Goal: Task Accomplishment & Management: Manage account settings

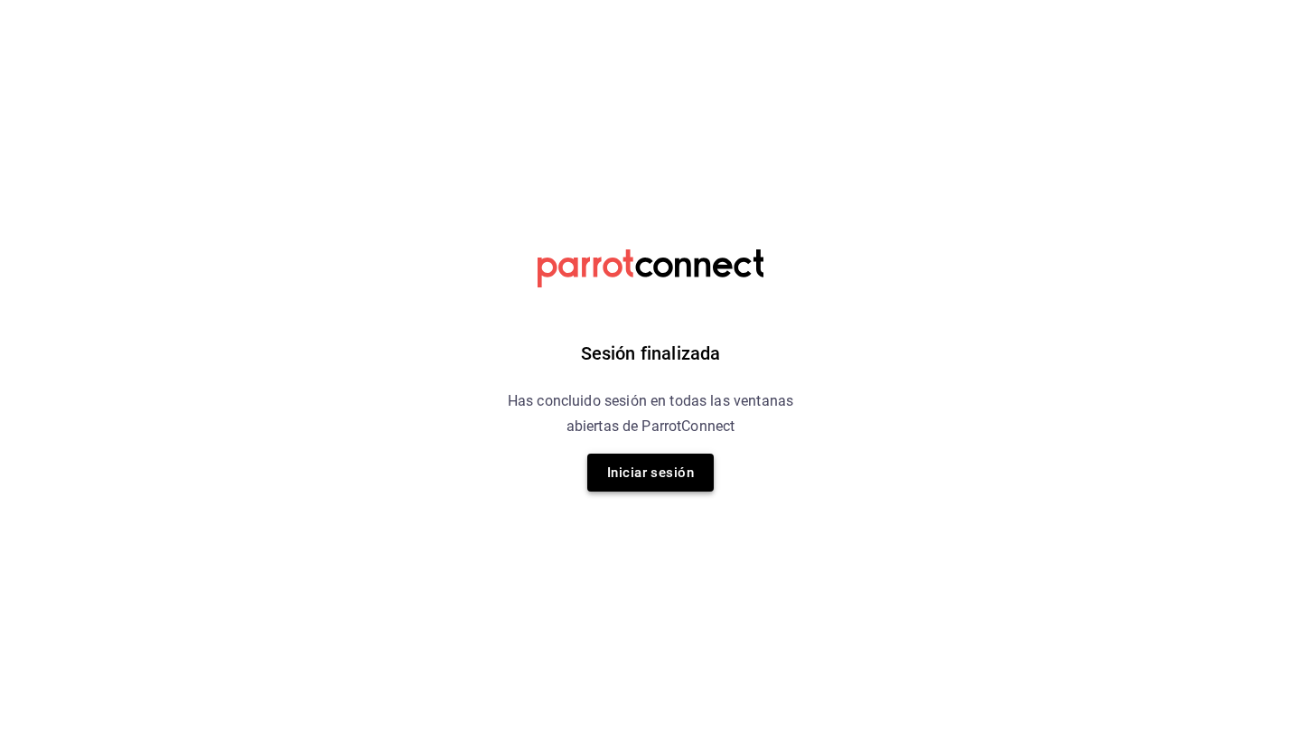
click at [669, 483] on button "Iniciar sesión" at bounding box center [650, 472] width 126 height 38
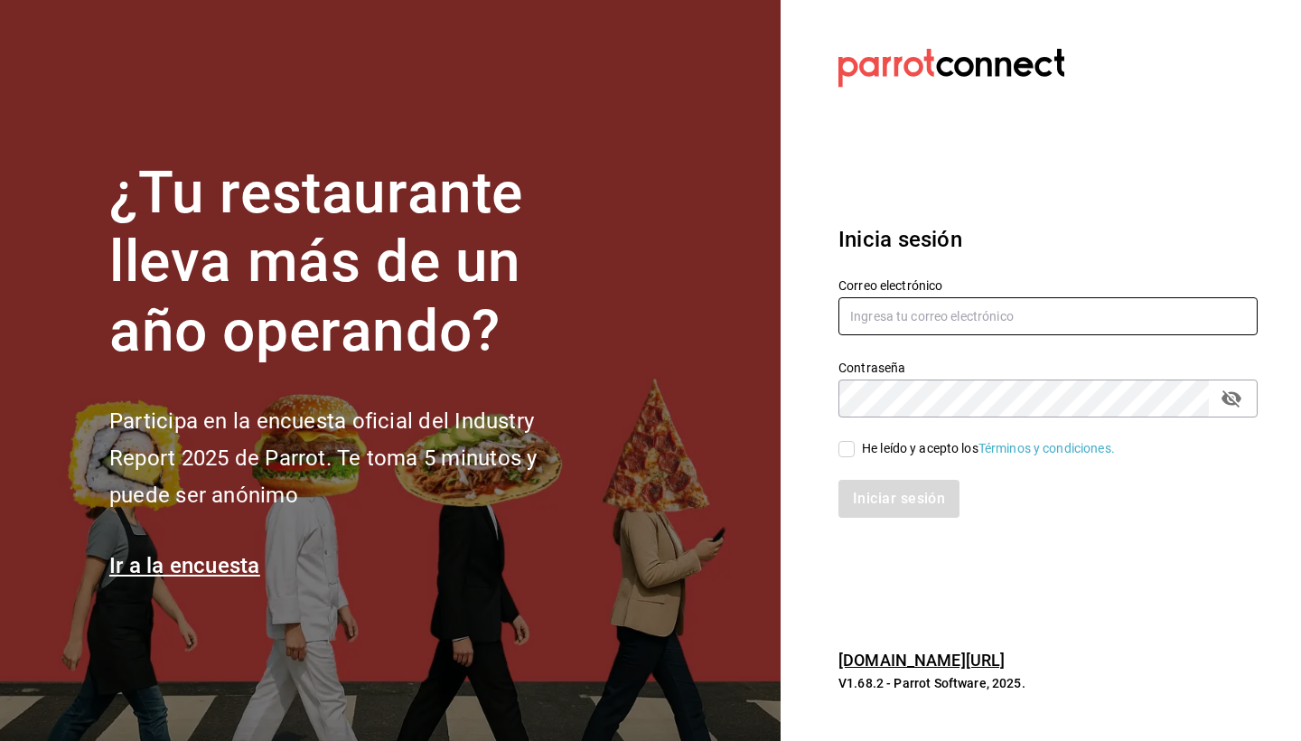
type input "[EMAIL_ADDRESS][DOMAIN_NAME]"
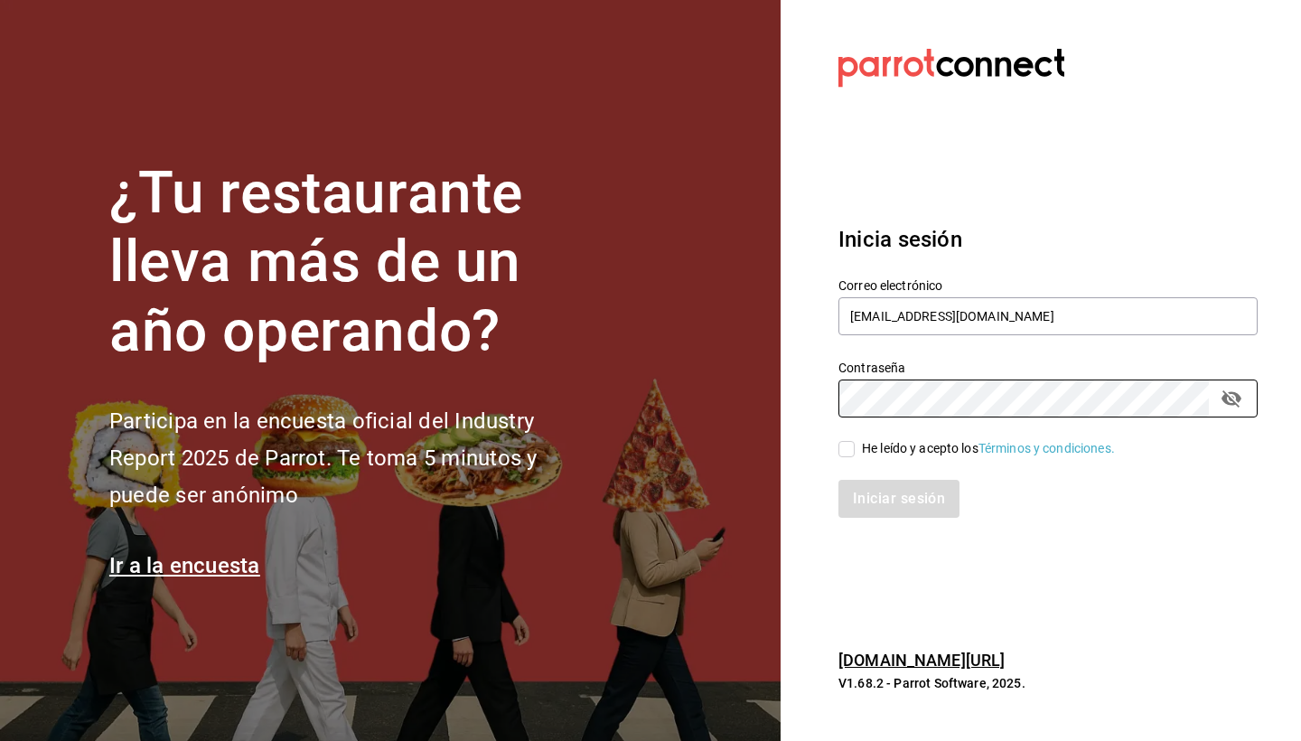
click at [847, 451] on input "He leído y acepto los Términos y condiciones." at bounding box center [846, 449] width 16 height 16
checkbox input "true"
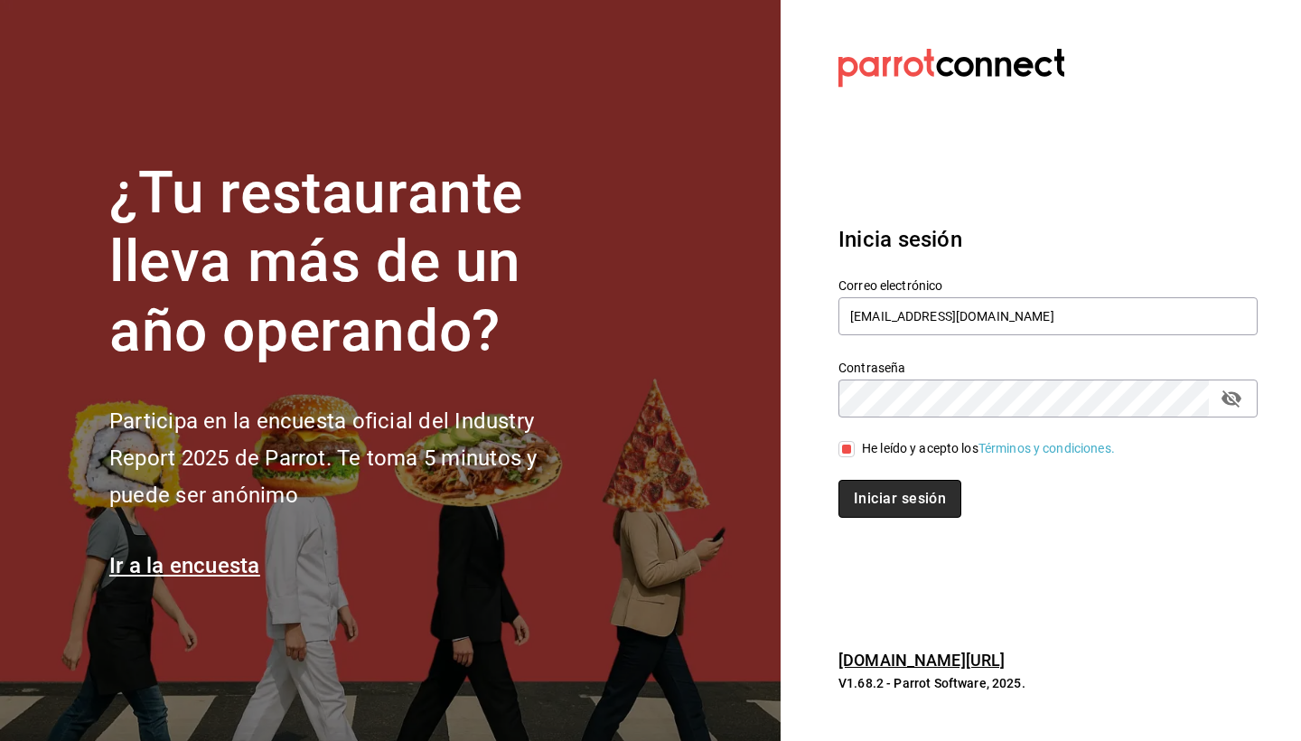
click at [881, 502] on button "Iniciar sesión" at bounding box center [899, 499] width 123 height 38
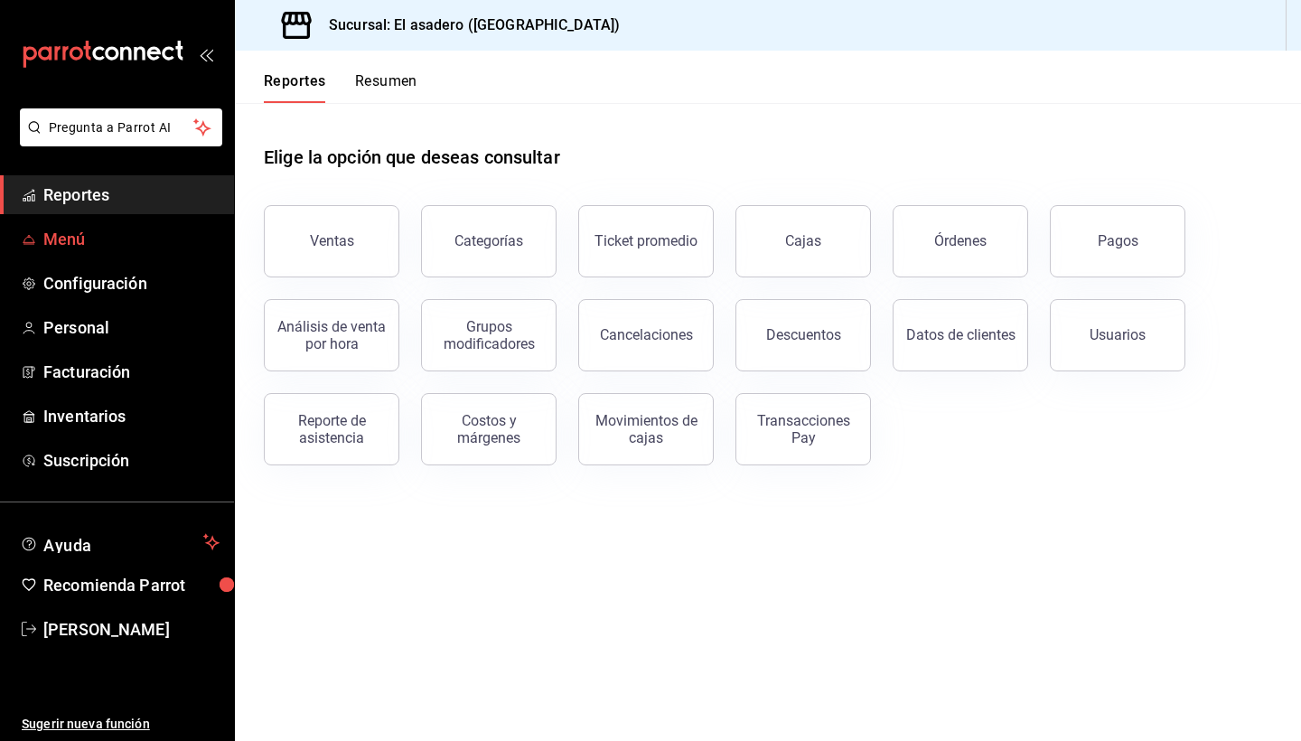
click at [75, 236] on span "Menú" at bounding box center [131, 239] width 176 height 24
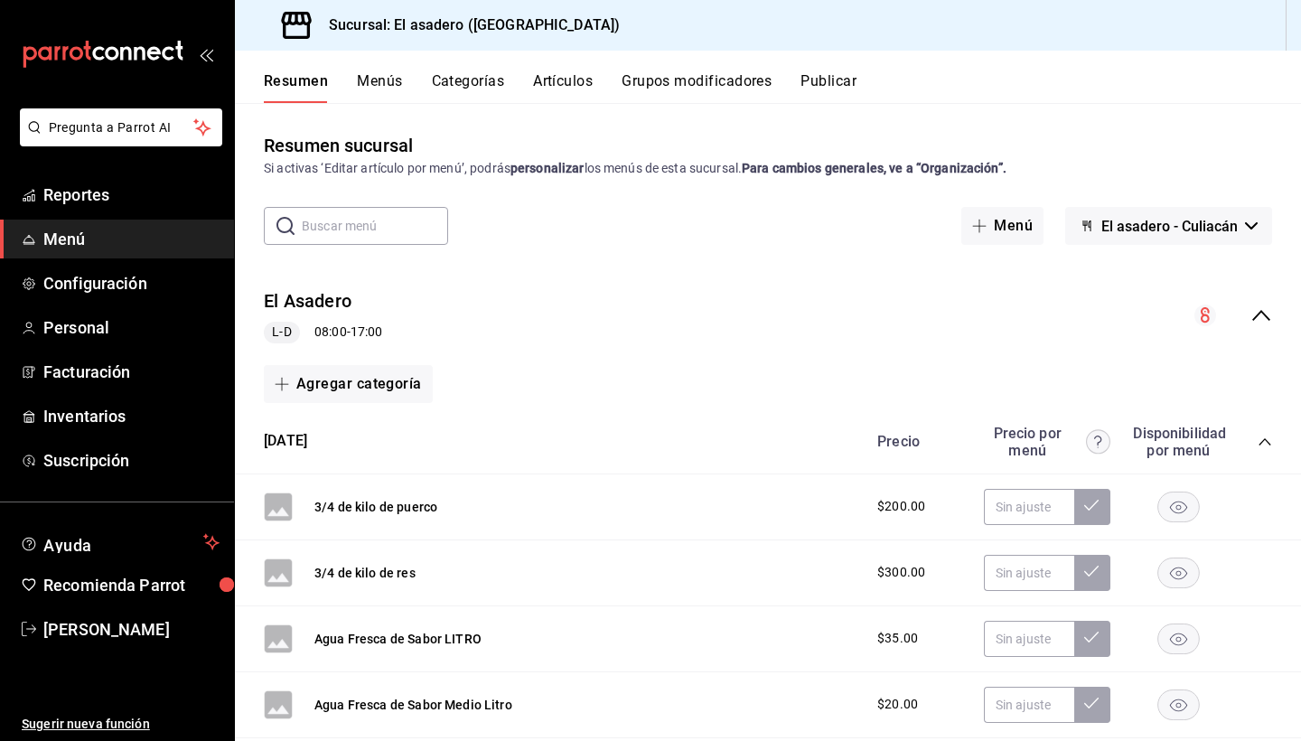
click at [475, 86] on button "Categorías" at bounding box center [468, 87] width 73 height 31
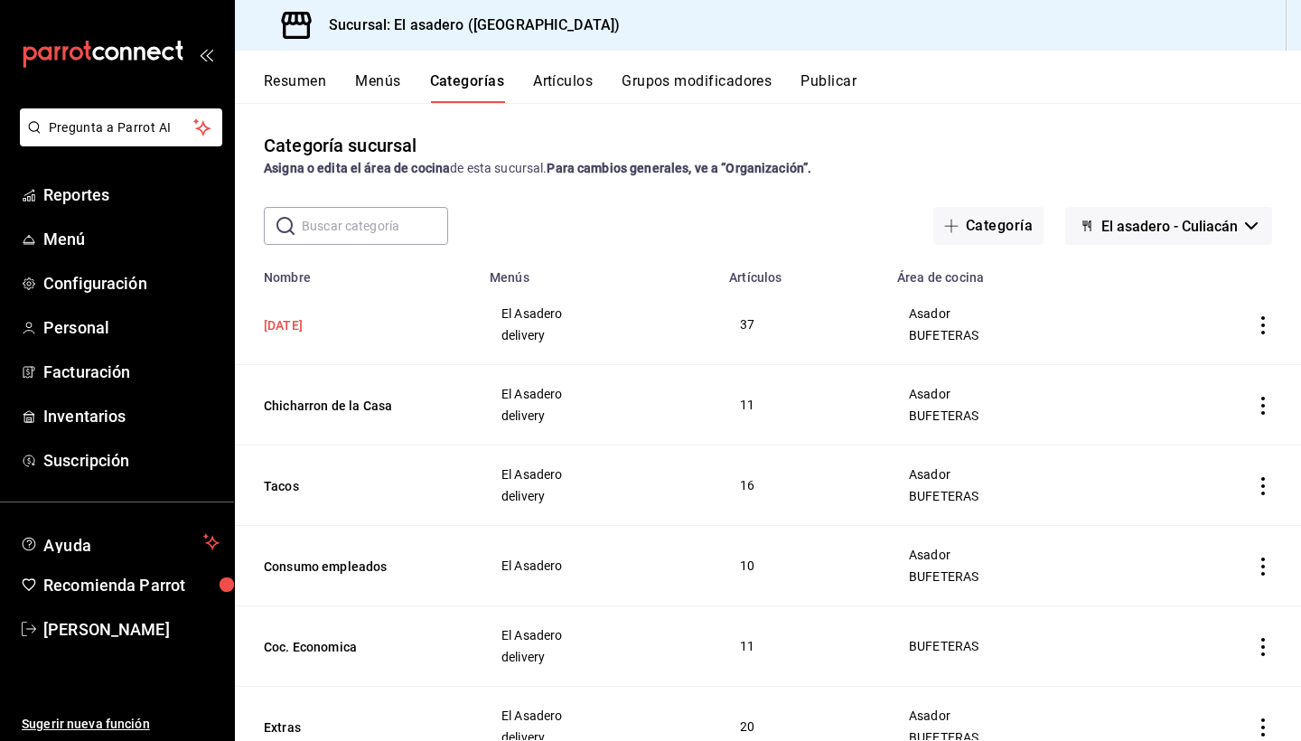
click at [301, 325] on button "Domingo" at bounding box center [354, 325] width 181 height 18
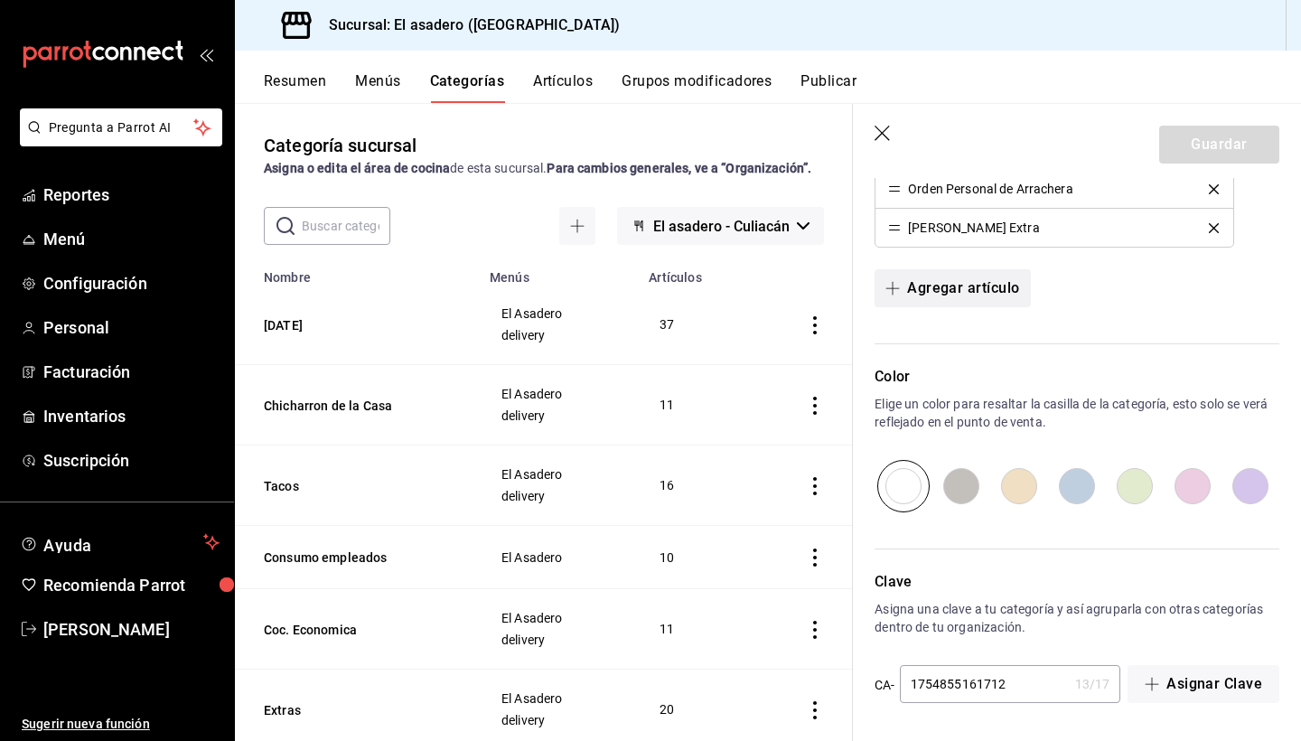
click at [896, 289] on icon "button" at bounding box center [892, 288] width 14 height 14
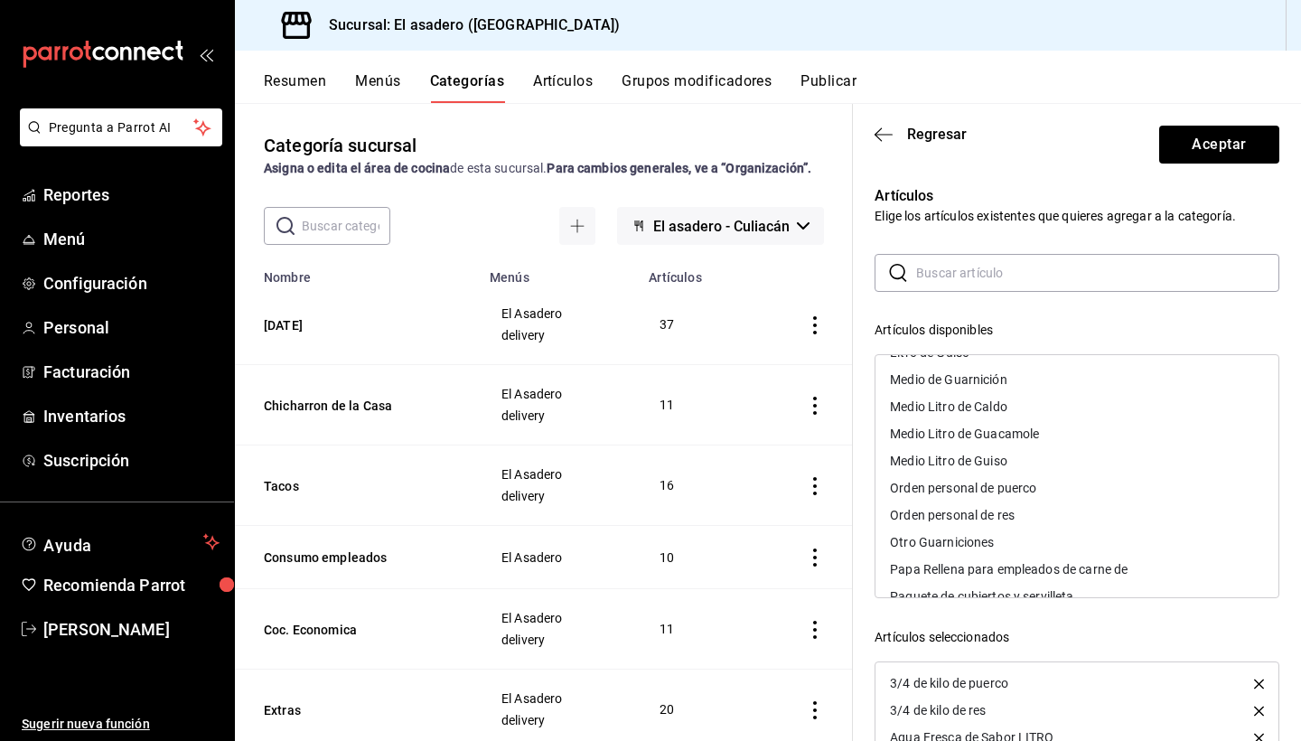
scroll to position [1163, 0]
click at [985, 485] on div "Orden personal de puerco" at bounding box center [963, 486] width 146 height 13
click at [985, 485] on div "Orden personal de res" at bounding box center [952, 486] width 125 height 13
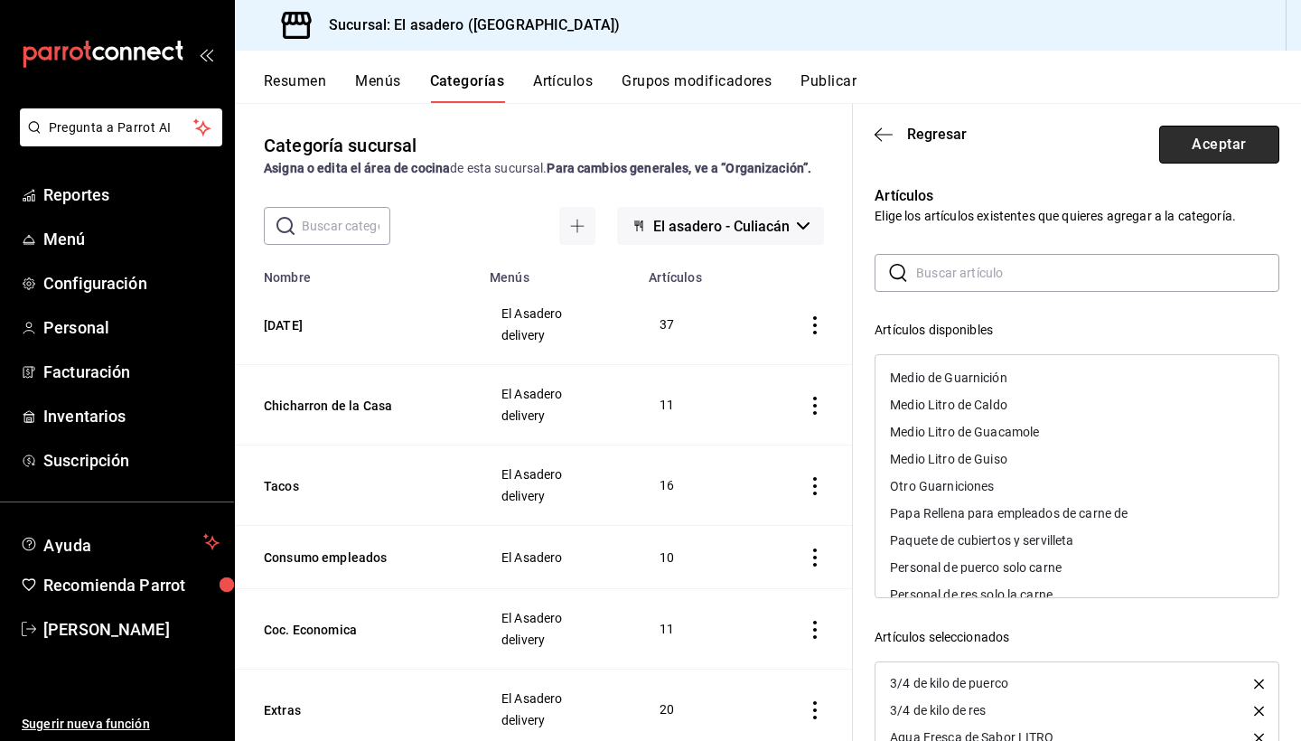
click at [1226, 135] on button "Aceptar" at bounding box center [1219, 145] width 120 height 38
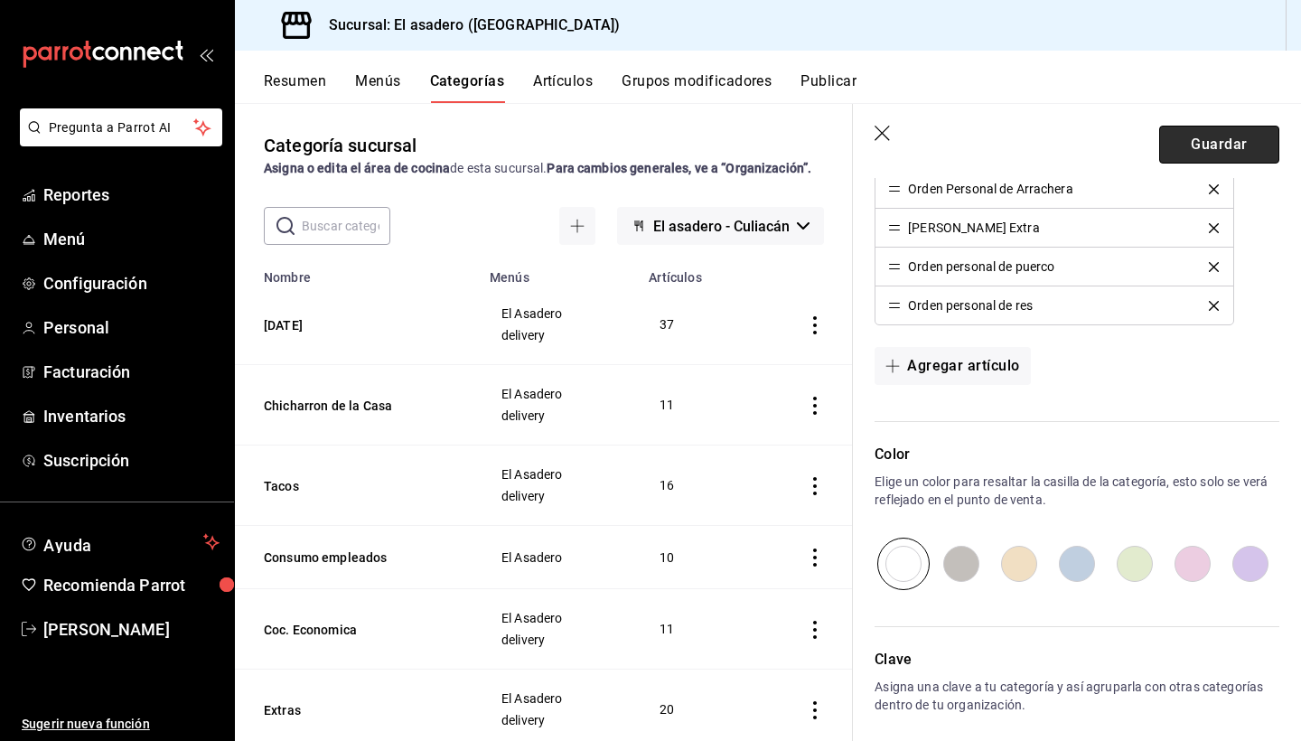
click at [1233, 139] on button "Guardar" at bounding box center [1219, 145] width 120 height 38
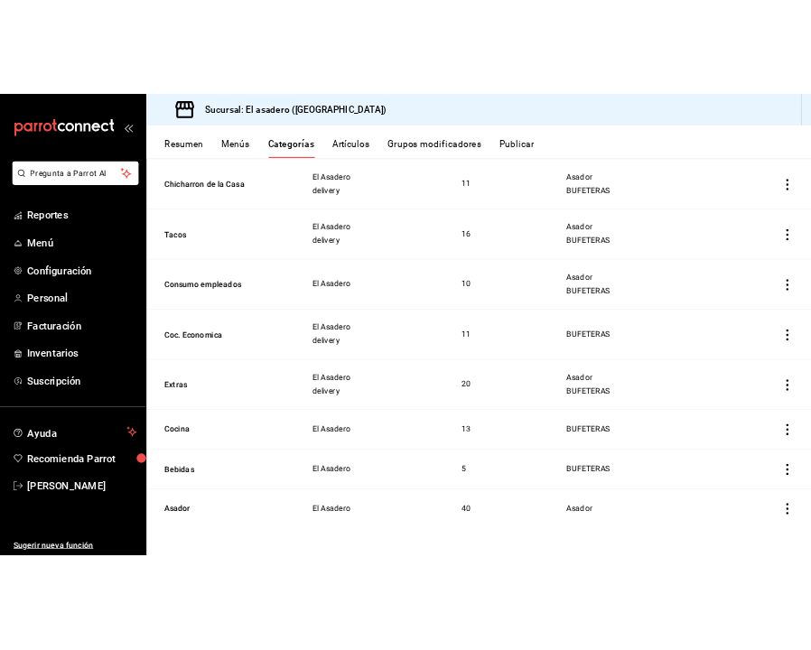
scroll to position [260, 0]
